Goal: Task Accomplishment & Management: Manage account settings

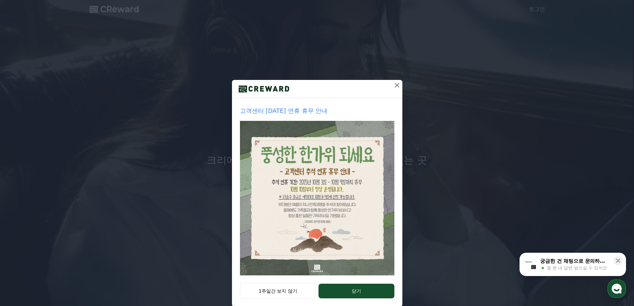
click at [393, 88] on icon at bounding box center [397, 85] width 8 height 8
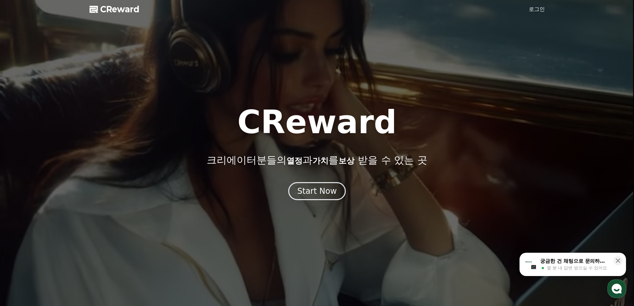
click at [539, 11] on link "로그인" at bounding box center [537, 9] width 16 height 8
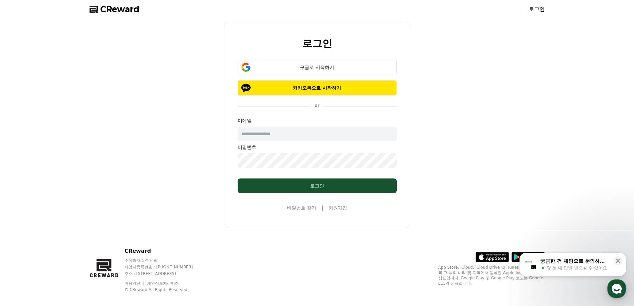
click at [303, 129] on input "text" at bounding box center [317, 134] width 159 height 15
drag, startPoint x: 500, startPoint y: 138, endPoint x: 434, endPoint y: 128, distance: 66.4
click at [500, 138] on div "로그인 구글로 시작하기 카카오톡으로 시작하기 or 이메일 비밀번호 로그인 비밀번호 찾기 | 회원가입" at bounding box center [317, 125] width 461 height 206
click at [318, 65] on div "구글로 시작하기" at bounding box center [317, 67] width 140 height 7
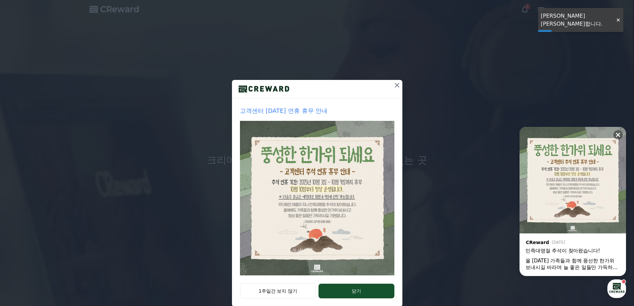
click at [395, 85] on icon at bounding box center [397, 85] width 5 height 5
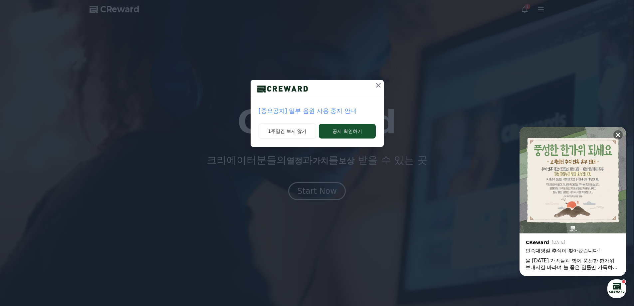
click at [617, 14] on div "[중요공지] 일부 음원 사용 중지 안내 1주일간 보지 않기 공지 확인하기" at bounding box center [317, 79] width 634 height 158
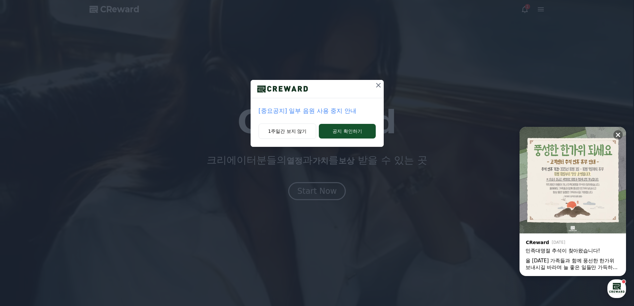
click at [519, 11] on div "[중요공지] 일부 음원 사용 중지 안내 1주일간 보지 않기 공지 확인하기" at bounding box center [317, 79] width 634 height 158
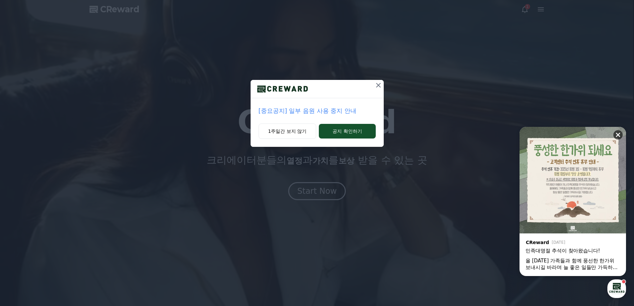
click at [621, 135] on icon at bounding box center [618, 135] width 7 height 7
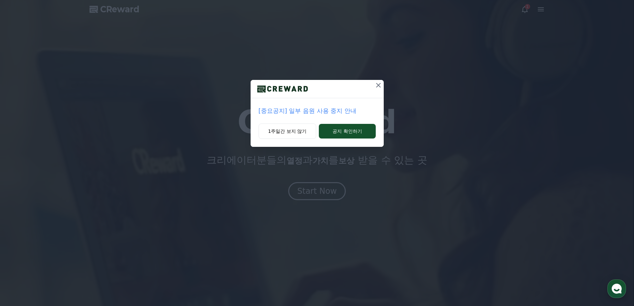
click at [374, 87] on button at bounding box center [378, 85] width 11 height 11
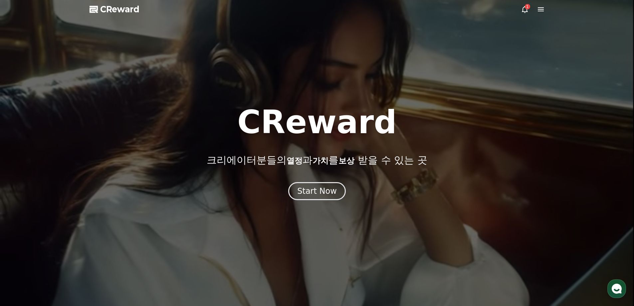
click at [527, 8] on div "1" at bounding box center [527, 6] width 5 height 5
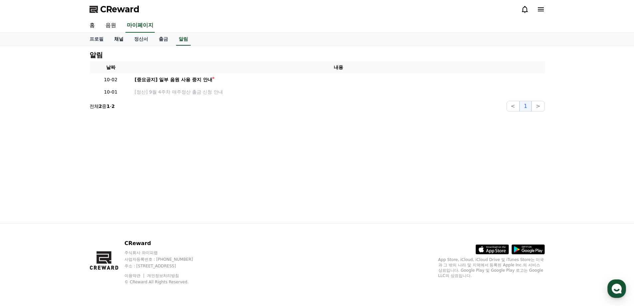
click at [125, 42] on link "채널" at bounding box center [119, 39] width 20 height 13
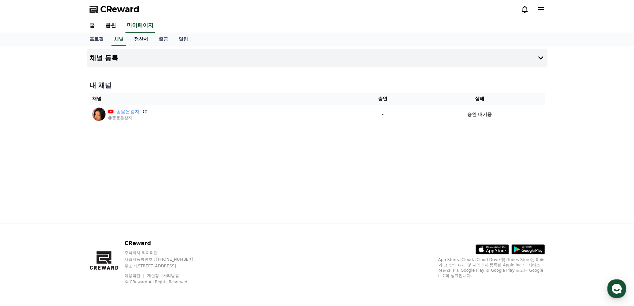
click at [146, 42] on link "정산서" at bounding box center [141, 39] width 25 height 13
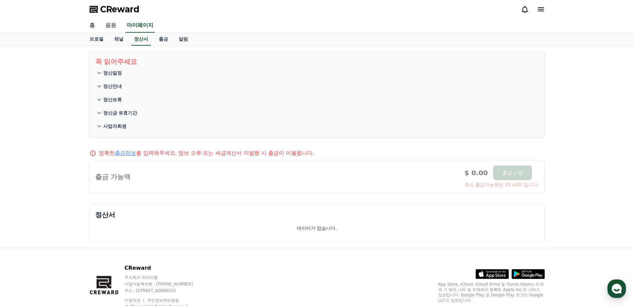
click at [172, 118] on button "정산금 유효기간" at bounding box center [317, 112] width 444 height 13
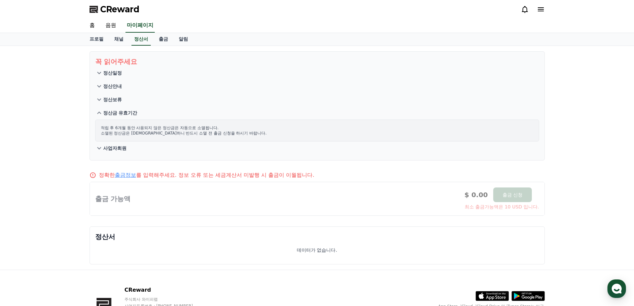
click at [155, 88] on button "정산안내" at bounding box center [317, 86] width 444 height 13
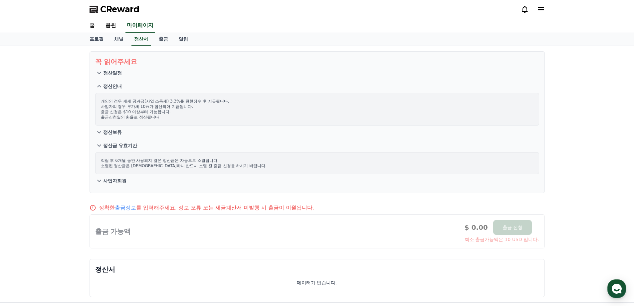
click at [142, 70] on button "정산일정" at bounding box center [317, 72] width 444 height 13
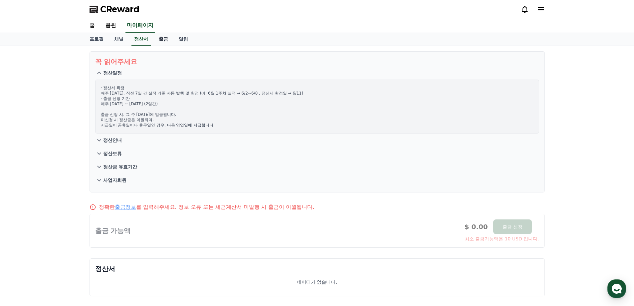
click at [164, 41] on link "출금" at bounding box center [164, 39] width 20 height 13
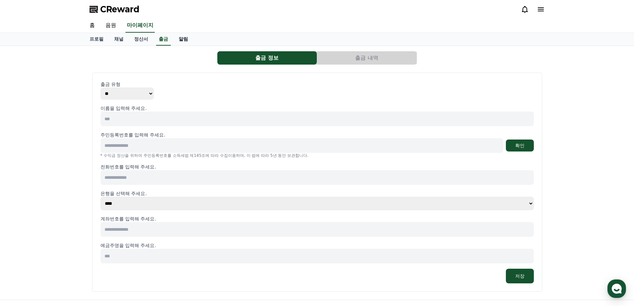
click at [181, 41] on link "알림" at bounding box center [184, 39] width 20 height 13
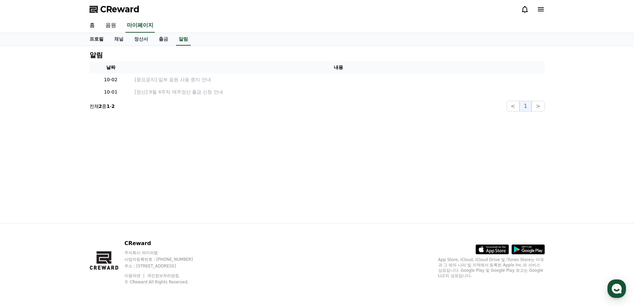
click at [93, 41] on link "프로필" at bounding box center [96, 39] width 25 height 13
select select "**********"
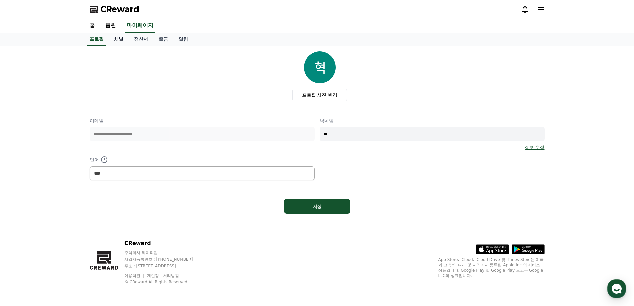
click at [121, 38] on link "채널" at bounding box center [119, 39] width 20 height 13
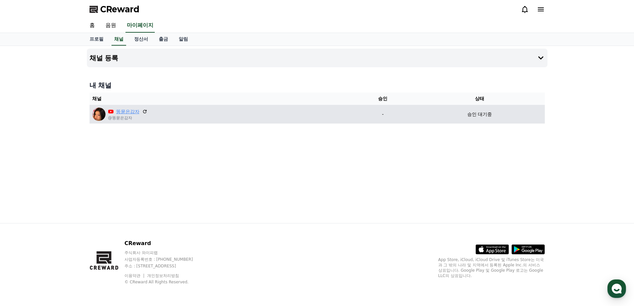
click at [134, 114] on link "똥묻은감자" at bounding box center [127, 111] width 23 height 7
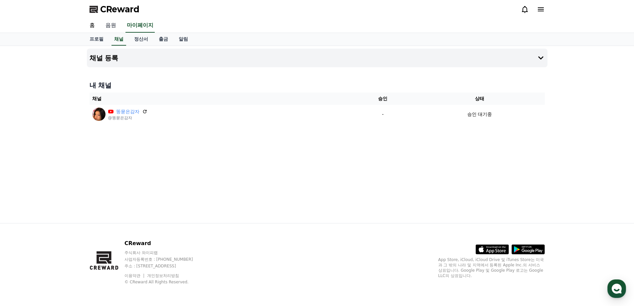
click at [112, 27] on link "음원" at bounding box center [110, 26] width 21 height 14
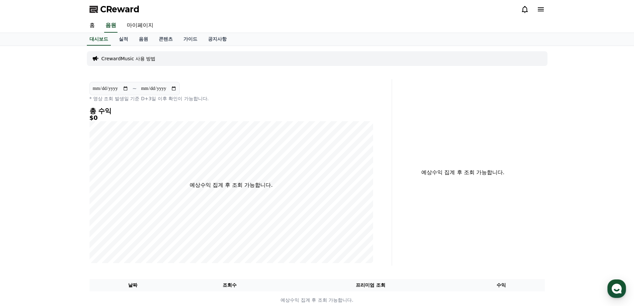
click at [170, 69] on div "**********" at bounding box center [317, 180] width 466 height 268
click at [137, 37] on link "음원" at bounding box center [144, 39] width 20 height 13
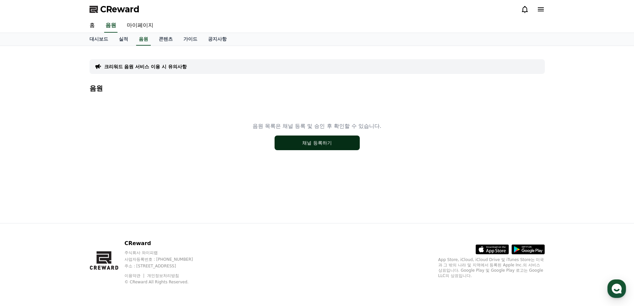
click at [328, 137] on button "채널 등록하기" at bounding box center [317, 143] width 85 height 15
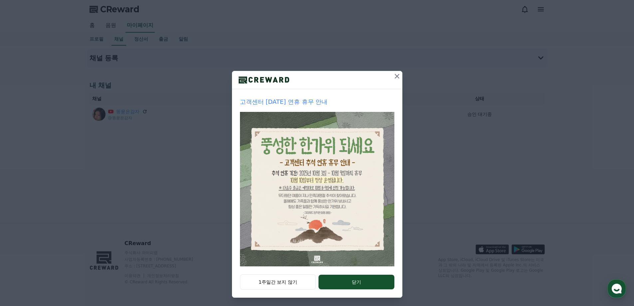
scroll to position [11, 0]
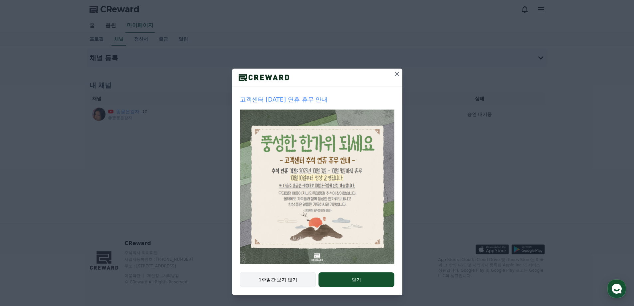
click at [295, 280] on button "1주일간 보지 않기" at bounding box center [278, 279] width 76 height 15
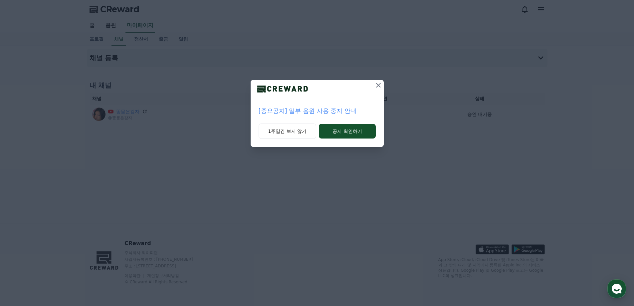
scroll to position [0, 0]
click at [344, 128] on button "공지 확인하기" at bounding box center [347, 131] width 57 height 15
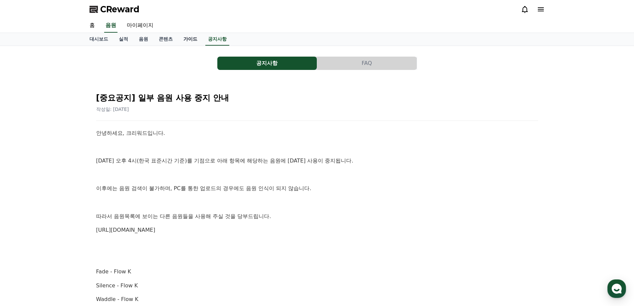
click at [192, 42] on link "가이드" at bounding box center [190, 39] width 25 height 13
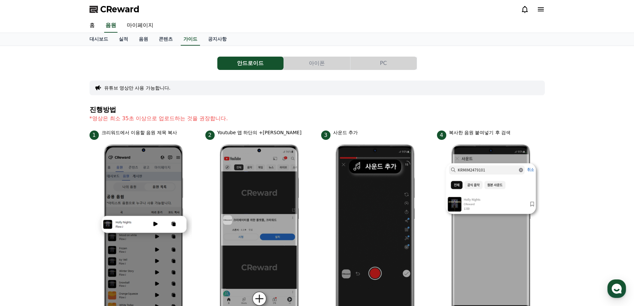
drag, startPoint x: 162, startPoint y: 44, endPoint x: 193, endPoint y: 55, distance: 32.8
click at [193, 55] on div "안드로이드 아이폰 PC 유튜브 영상만 사용 가능합니다. 진행방법 *영상은 최소 35초 이상으로 업로드하는 것을 권장합니다. 1 크리워드에서 이…" at bounding box center [317, 290] width 461 height 482
click at [110, 39] on link "대시보드" at bounding box center [98, 39] width 29 height 13
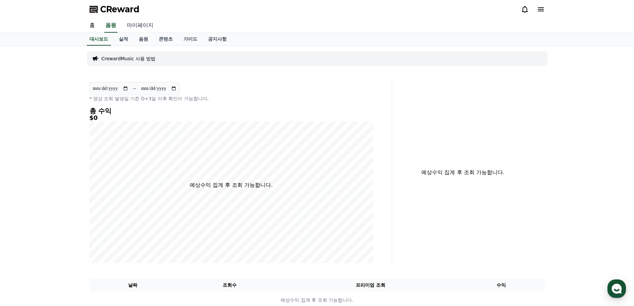
click at [146, 25] on link "마이페이지" at bounding box center [140, 26] width 37 height 14
select select "**********"
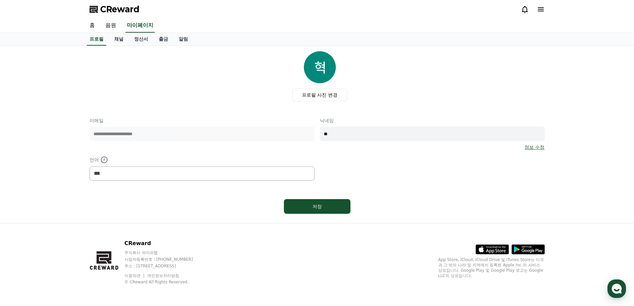
click at [91, 29] on link "홈" at bounding box center [92, 26] width 16 height 14
